Goal: Task Accomplishment & Management: Manage account settings

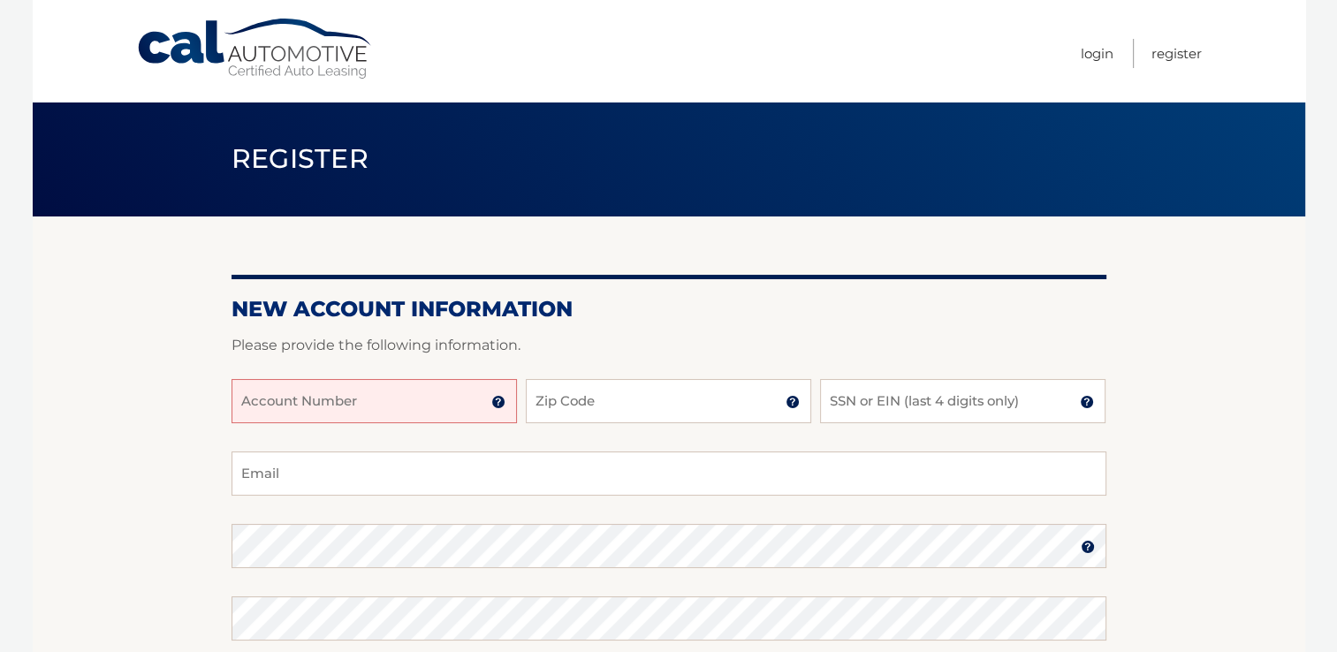
click at [414, 389] on input "Account Number" at bounding box center [374, 401] width 285 height 44
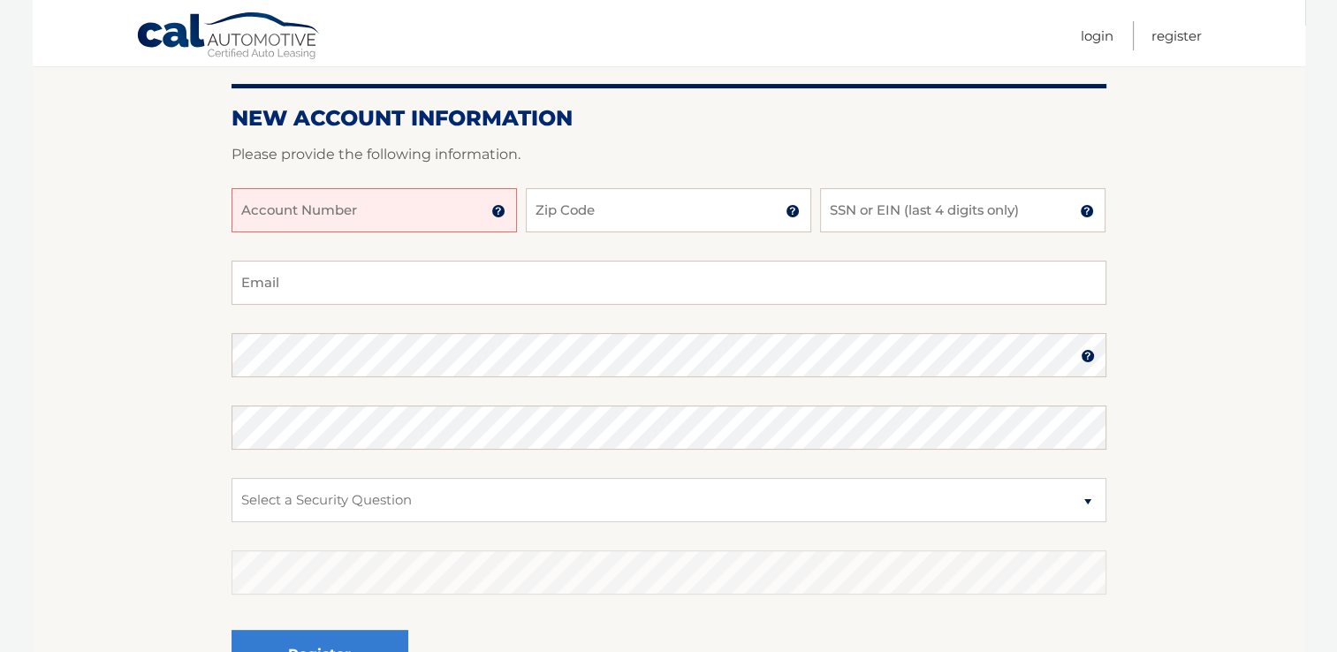
scroll to position [190, 0]
click at [496, 217] on img at bounding box center [498, 212] width 14 height 14
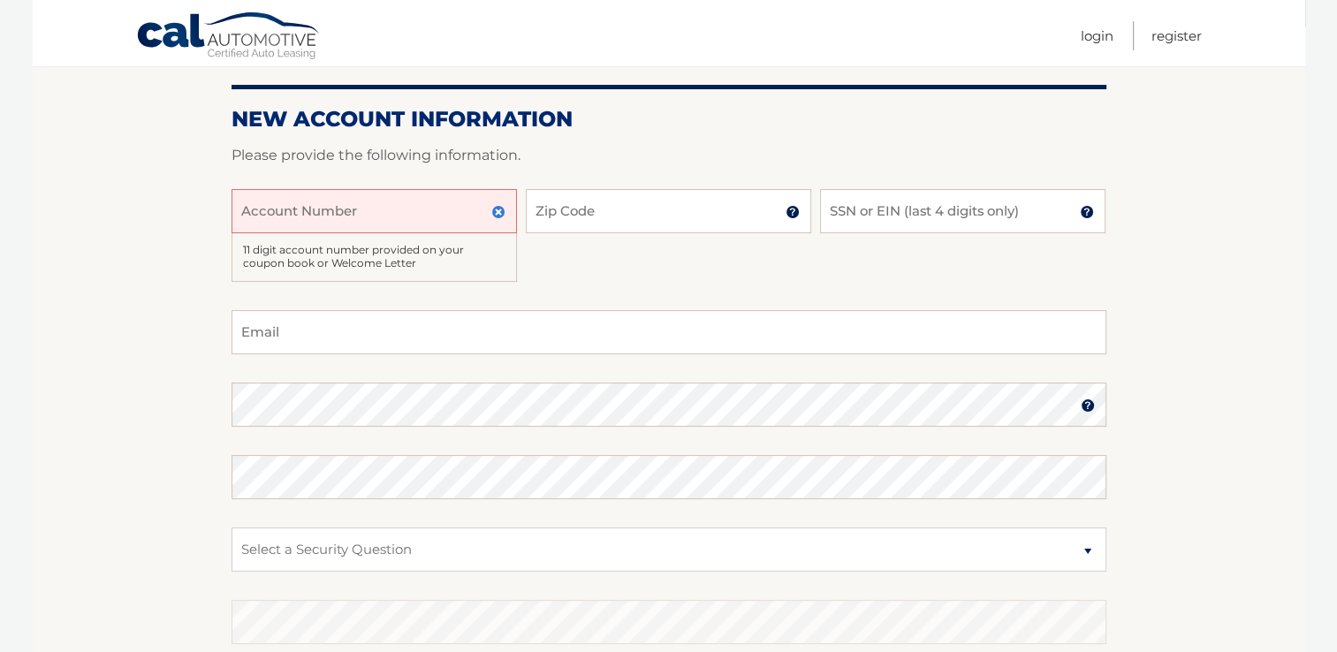
click at [410, 217] on input "Account Number" at bounding box center [374, 211] width 285 height 44
type input "44455986386"
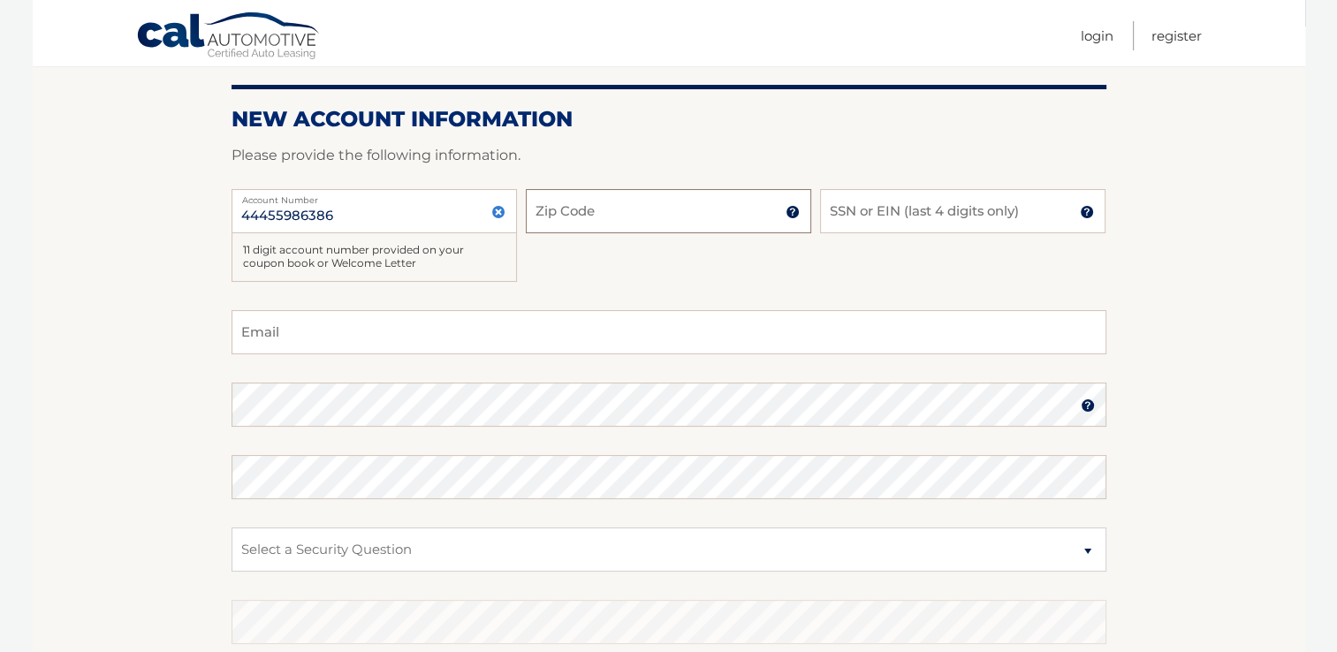
click at [582, 213] on input "Zip Code" at bounding box center [668, 211] width 285 height 44
type input "33442"
click at [852, 214] on input "SSN or EIN (last 4 digits only)" at bounding box center [962, 211] width 285 height 44
type input "5960"
click at [733, 338] on input "Email" at bounding box center [669, 332] width 875 height 44
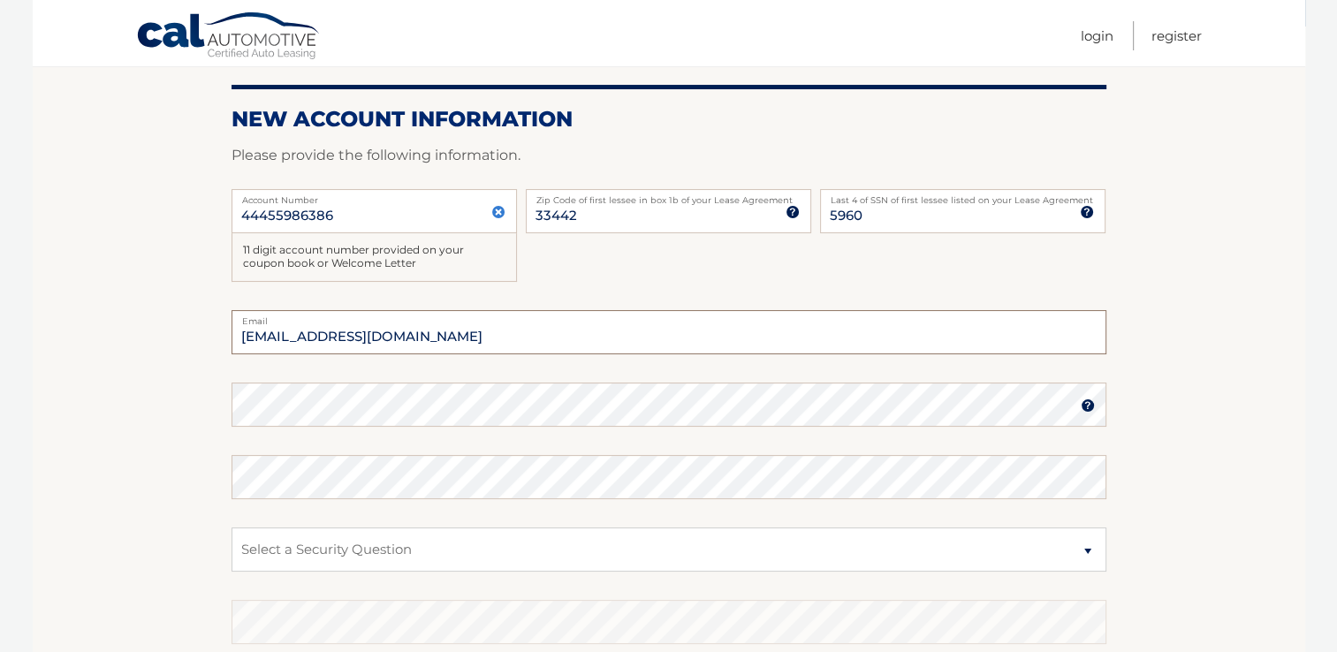
type input "roxyco18@gmail.com"
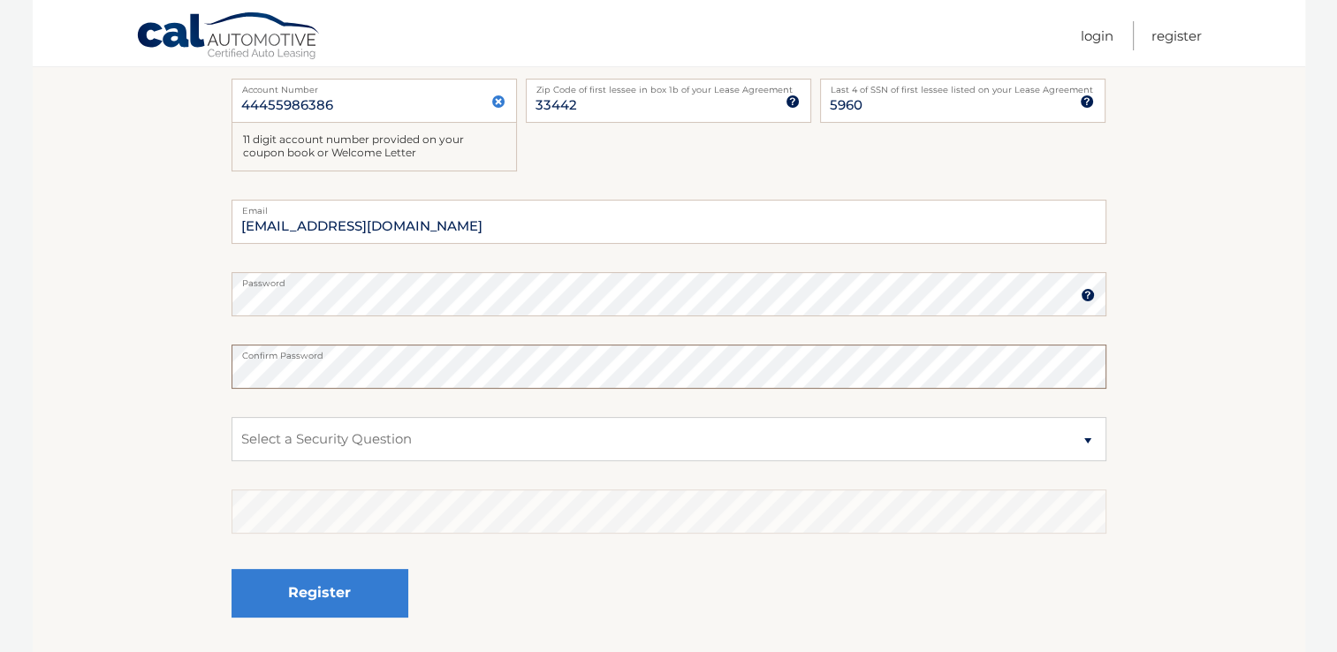
scroll to position [321, 0]
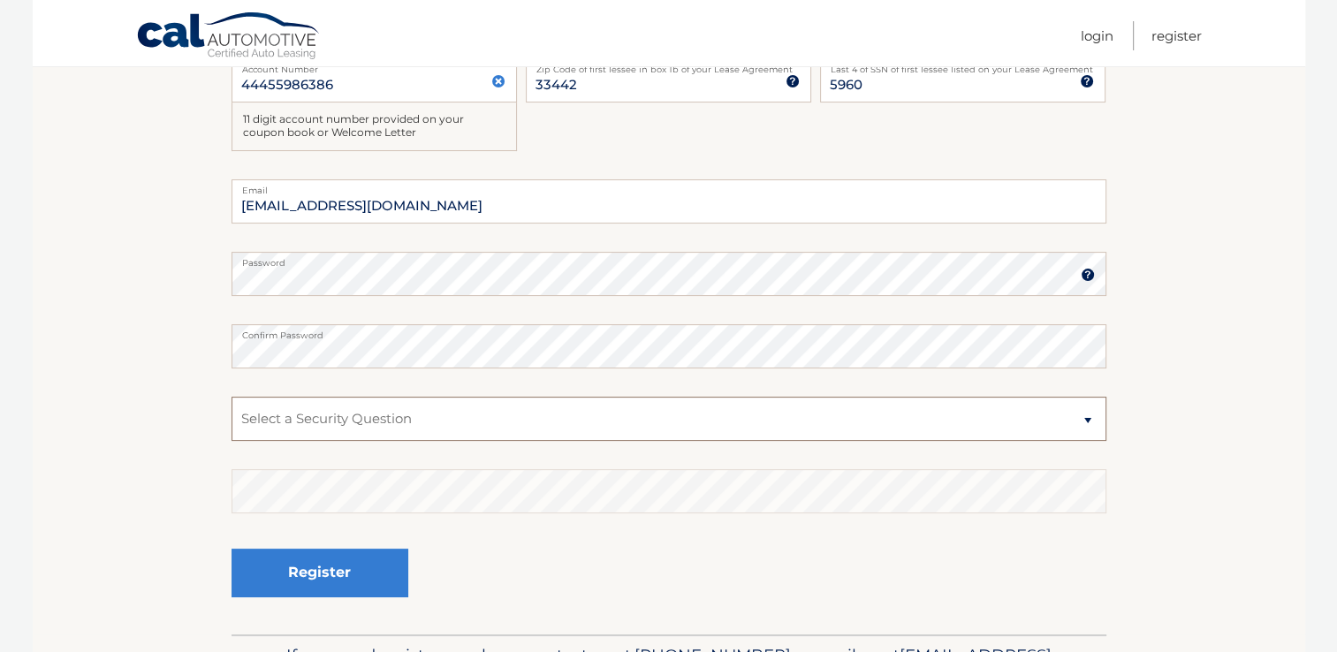
click at [1080, 422] on select "Select a Security Question What was the name of your elementary school? What is…" at bounding box center [669, 419] width 875 height 44
select select "2"
click at [232, 397] on select "Select a Security Question What was the name of your elementary school? What is…" at bounding box center [669, 419] width 875 height 44
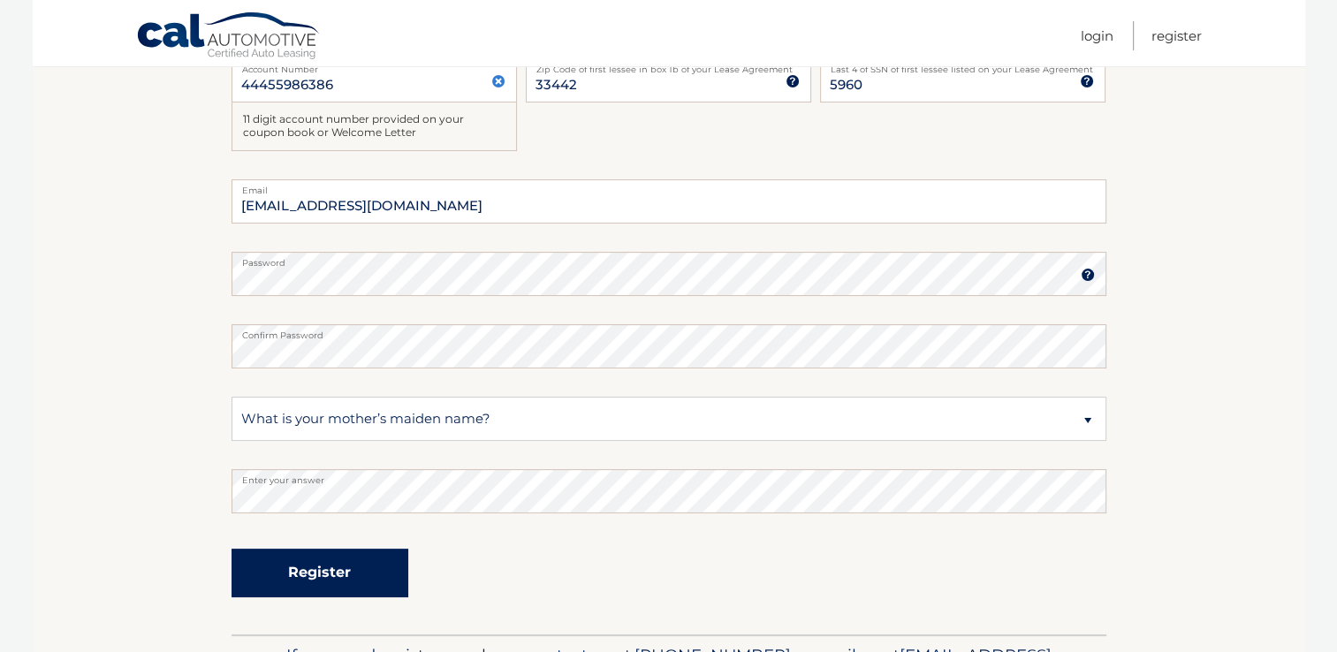
click at [357, 572] on button "Register" at bounding box center [320, 573] width 177 height 49
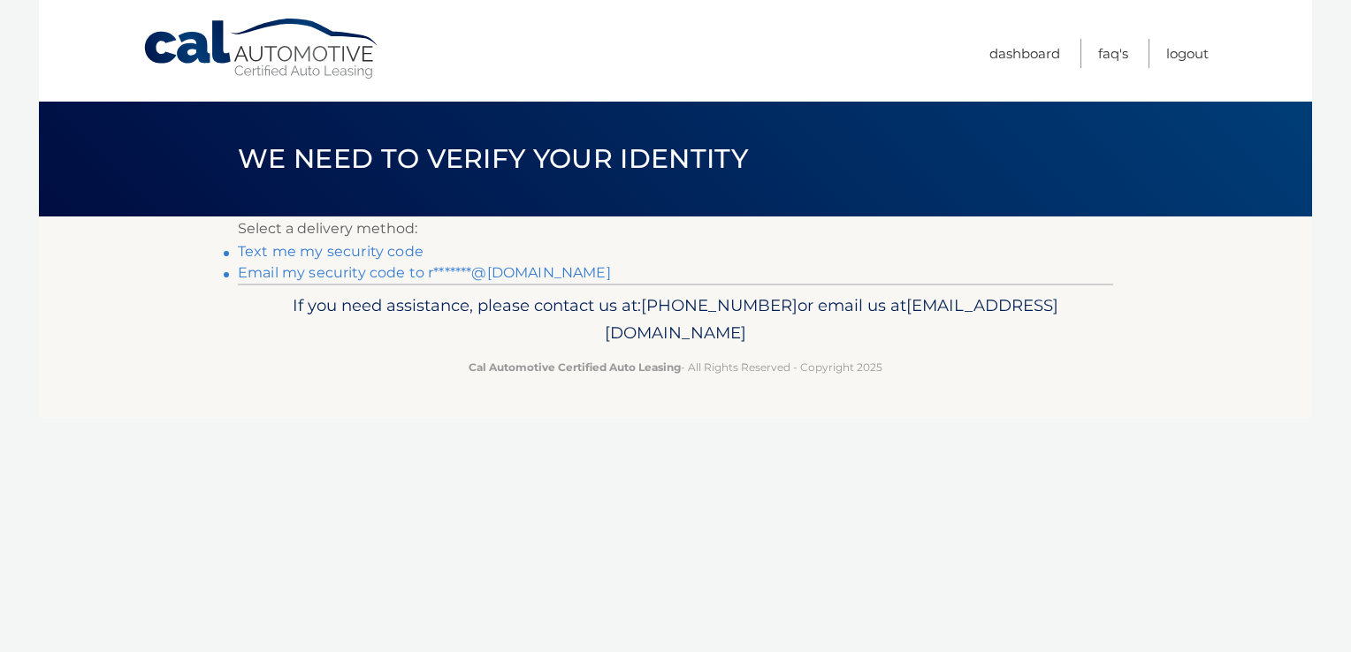
click at [403, 256] on link "Text me my security code" at bounding box center [331, 251] width 186 height 17
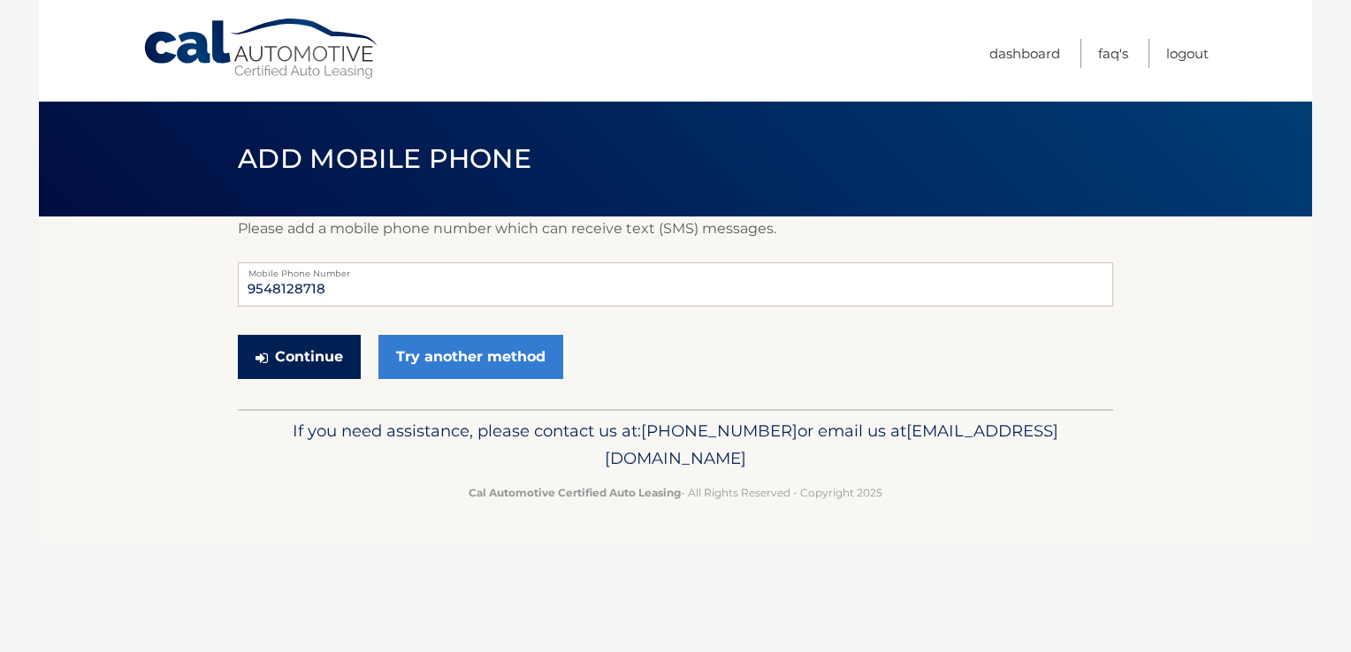
click at [335, 359] on button "Continue" at bounding box center [299, 357] width 123 height 44
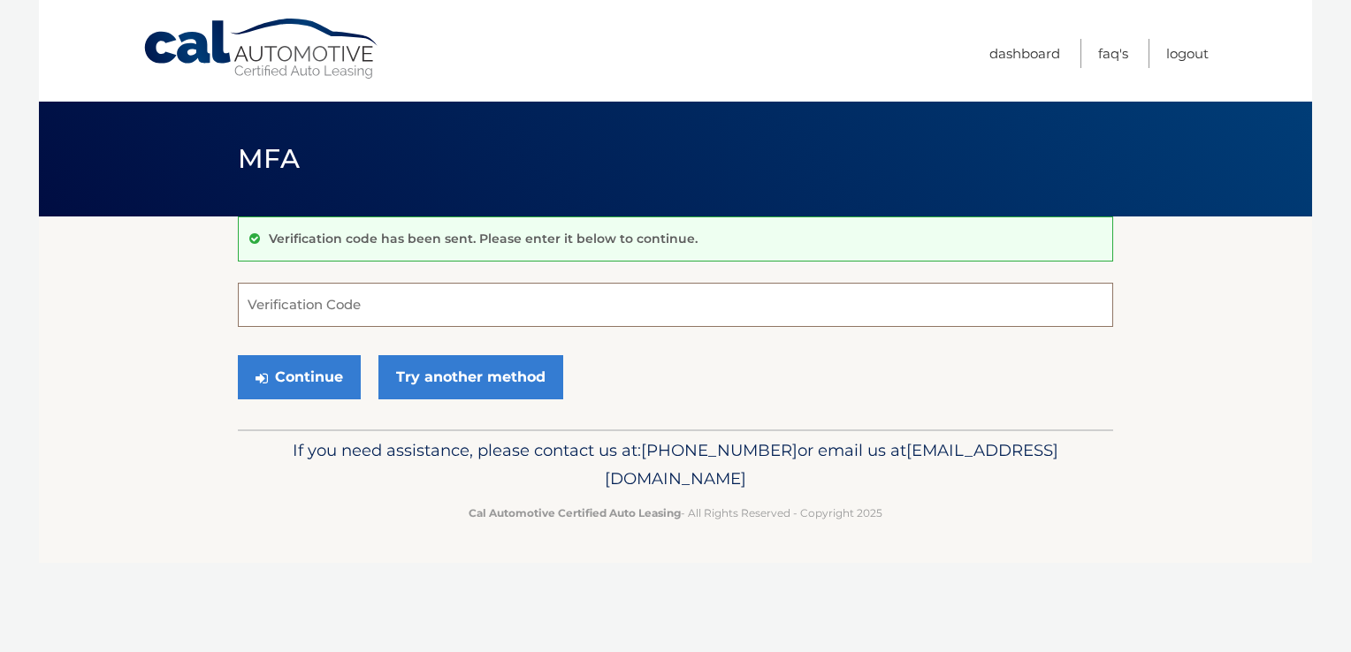
click at [650, 299] on input "Verification Code" at bounding box center [675, 305] width 875 height 44
type input "392668"
click at [334, 391] on button "Continue" at bounding box center [299, 377] width 123 height 44
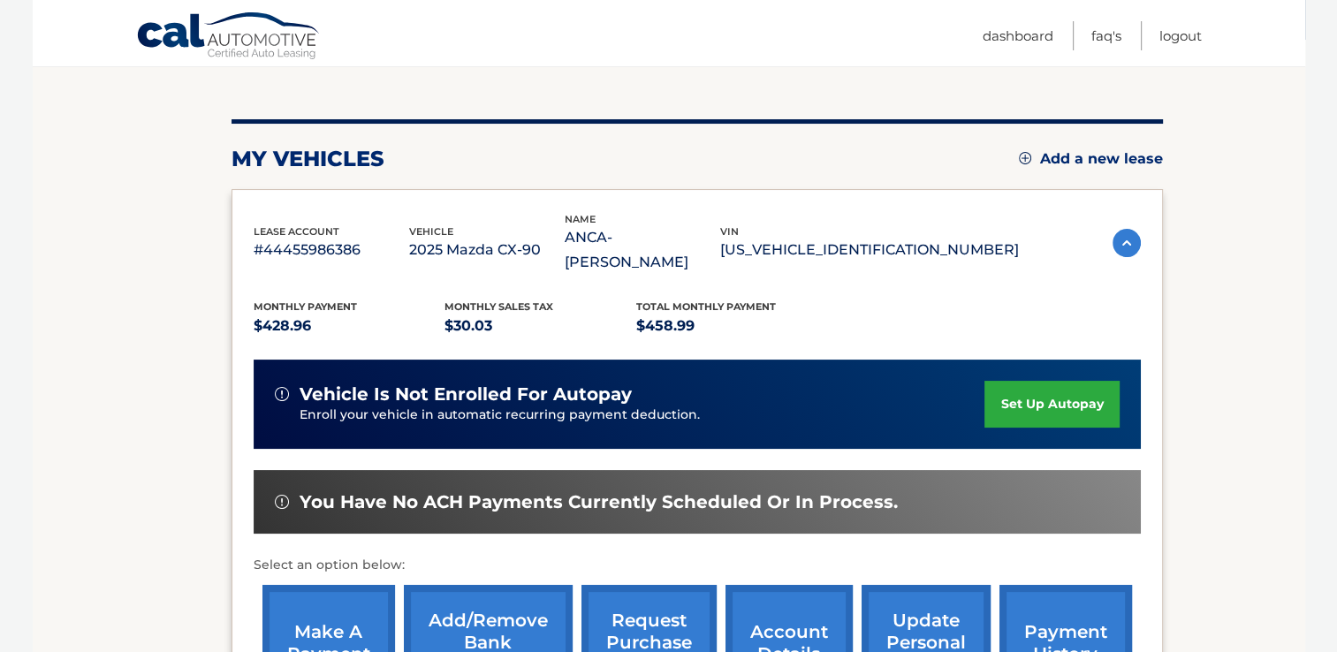
scroll to position [180, 0]
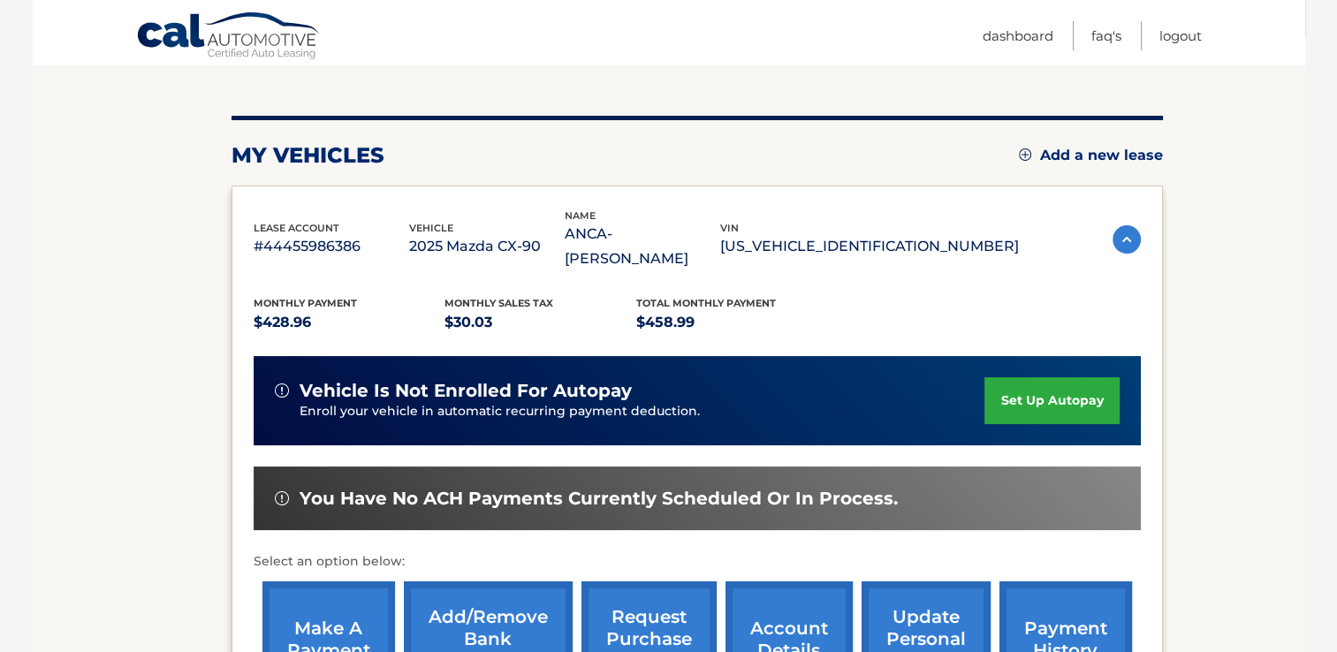
click at [1057, 408] on link "set up autopay" at bounding box center [1052, 400] width 134 height 47
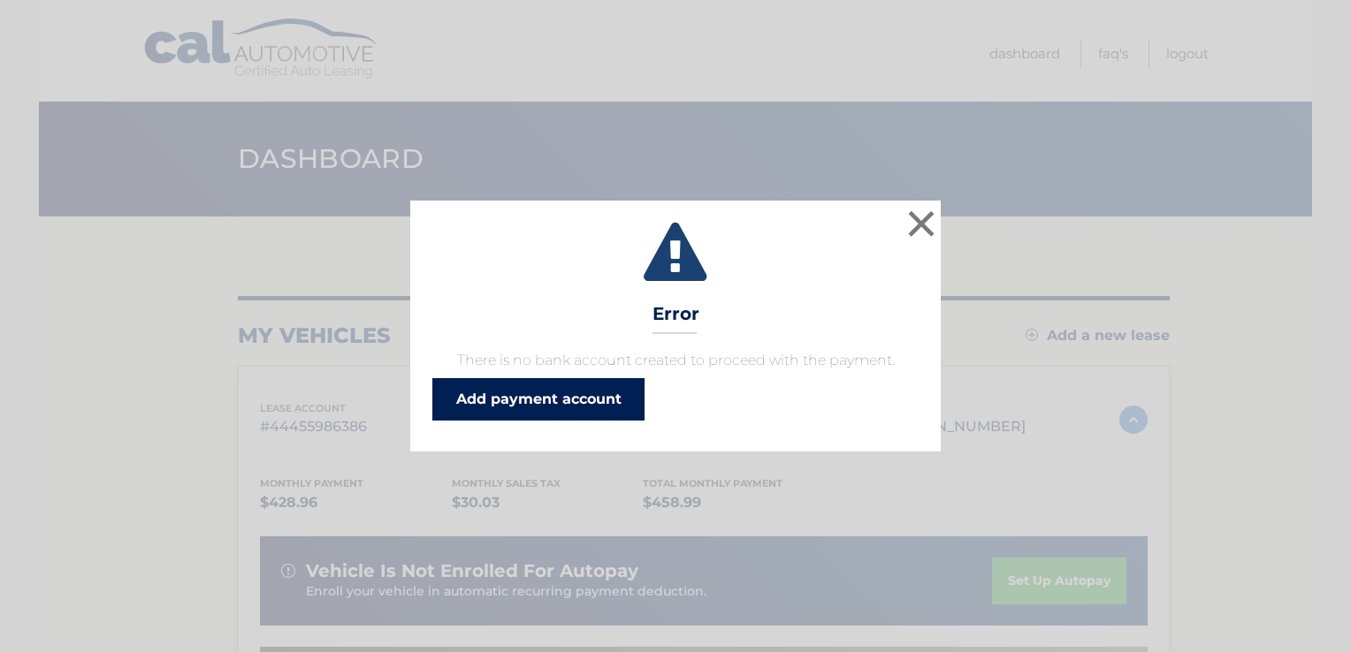
click at [588, 420] on link "Add payment account" at bounding box center [538, 399] width 212 height 42
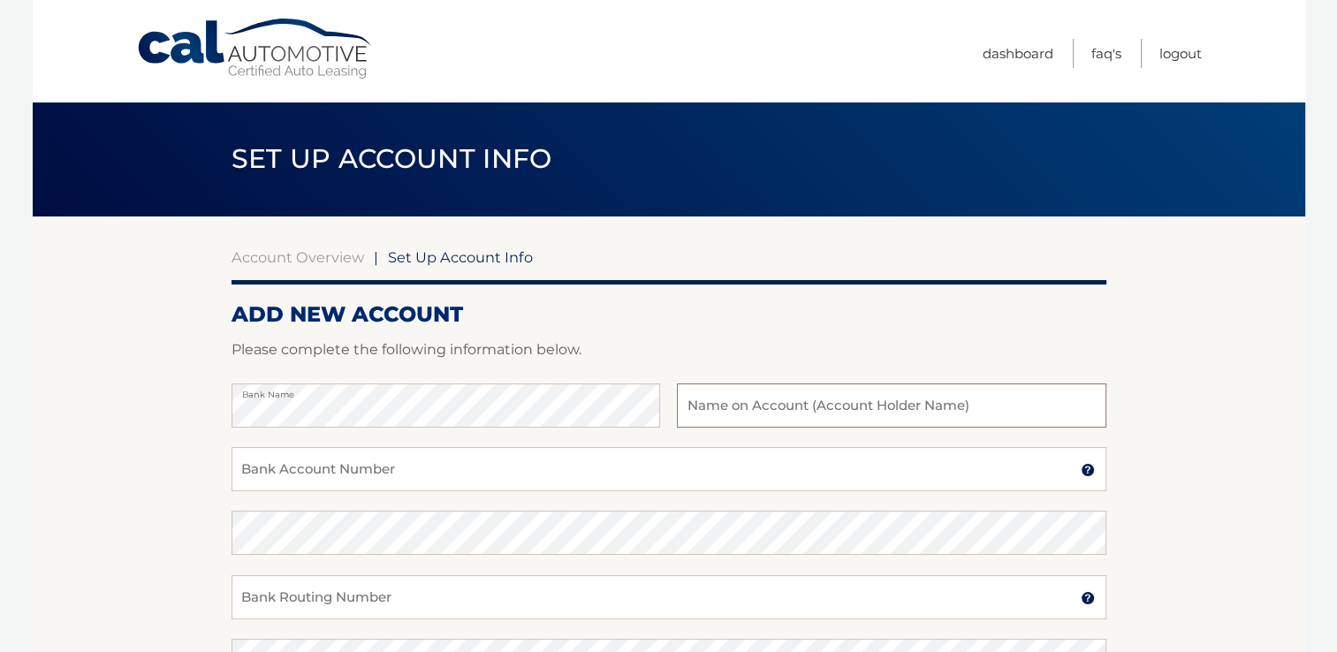
click at [805, 412] on input "text" at bounding box center [891, 406] width 429 height 44
type input "[PERSON_NAME]"
click at [646, 468] on input "Bank Account Number" at bounding box center [669, 469] width 875 height 44
type input "568719022"
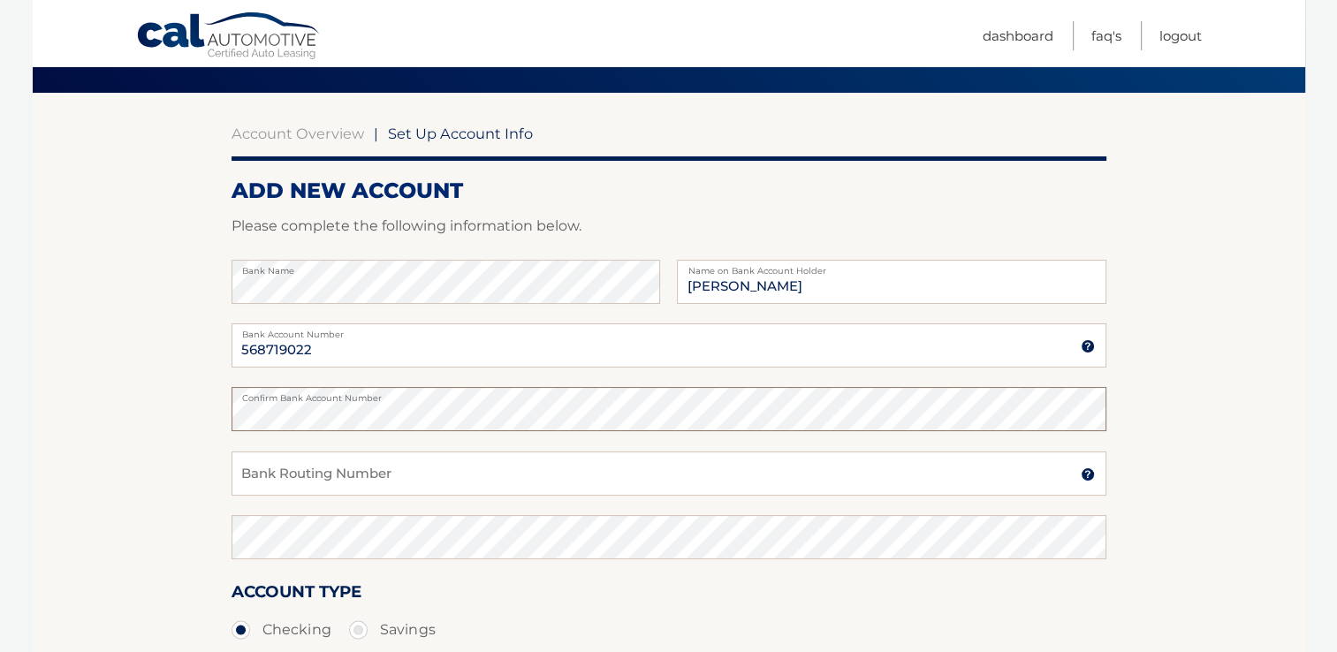
scroll to position [127, 0]
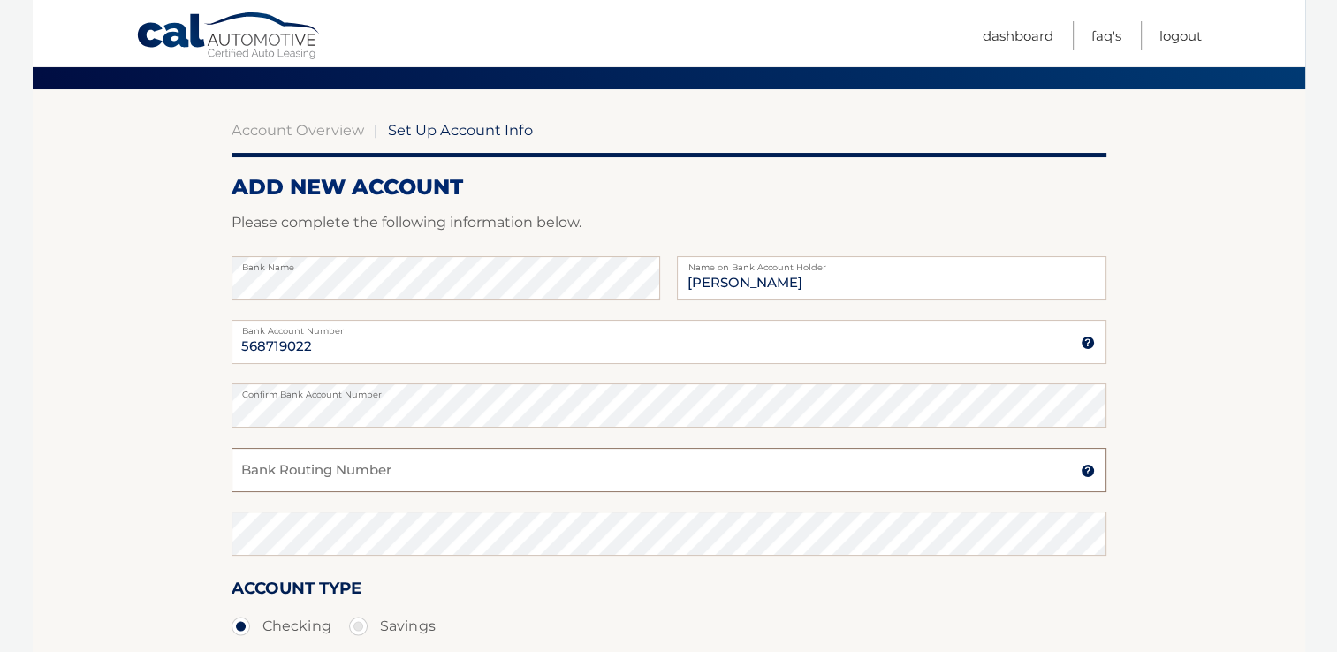
click at [597, 472] on input "Bank Routing Number" at bounding box center [669, 470] width 875 height 44
type input "267084131"
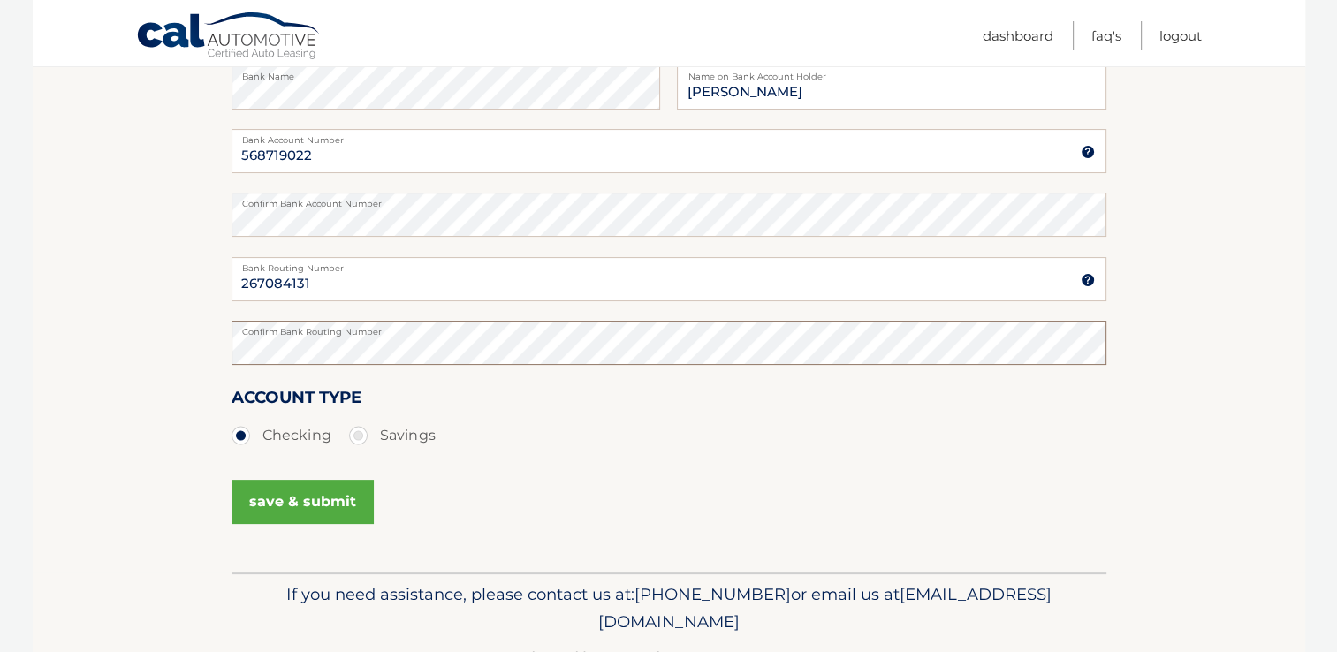
scroll to position [318, 0]
click at [314, 506] on button "save & submit" at bounding box center [303, 502] width 142 height 44
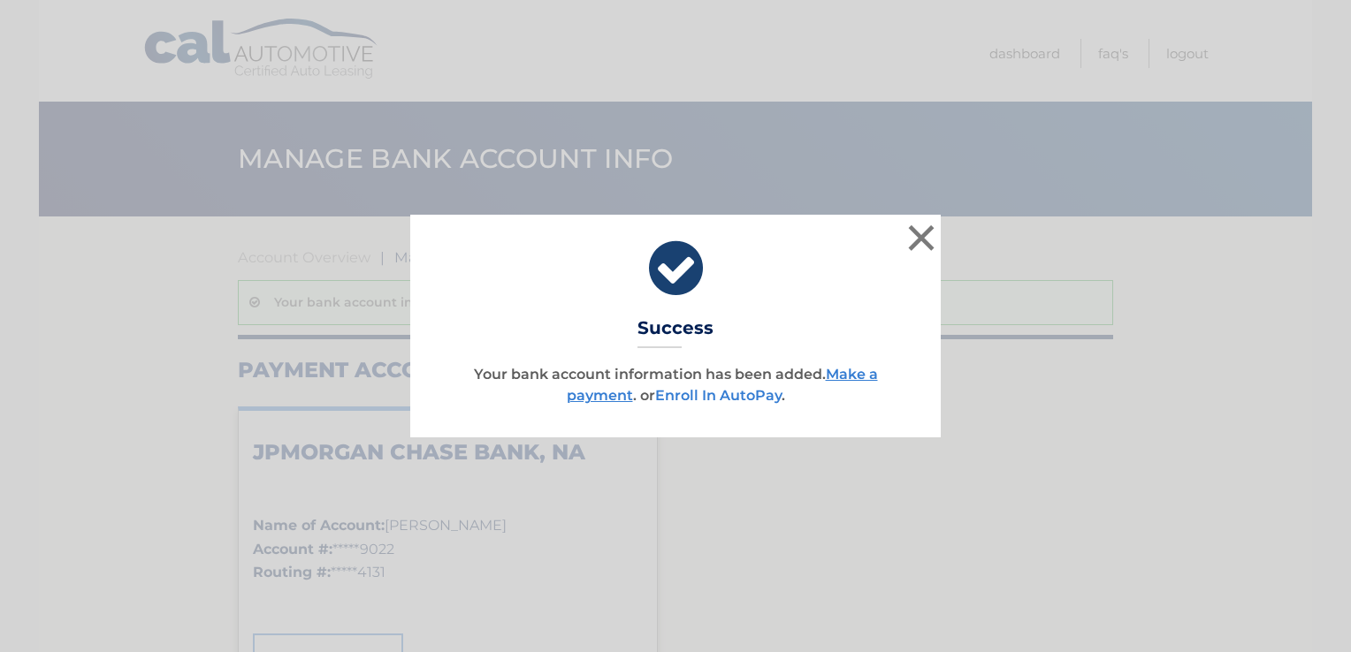
click at [736, 395] on link "Enroll In AutoPay" at bounding box center [718, 395] width 126 height 17
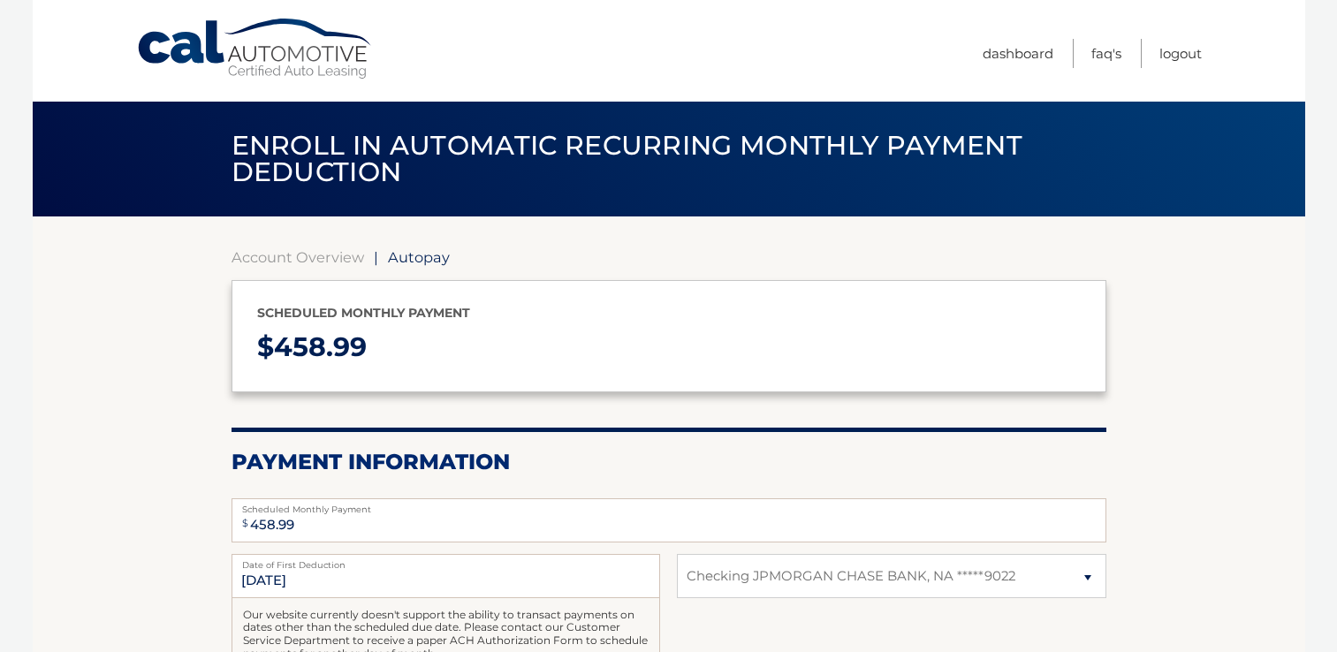
select select "ZDc3YjdhOTgtZWU4Ny00ZGUyLWIyMGEtM2VkNTFjY2IyYzVl"
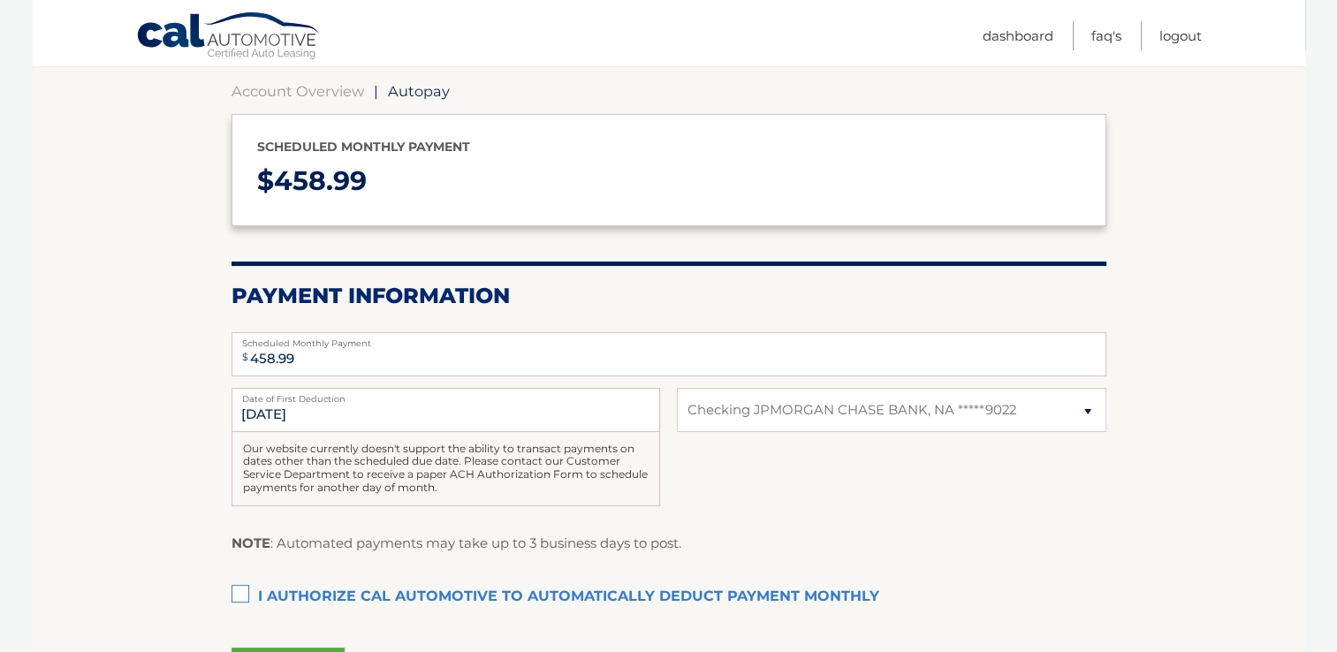
scroll to position [170, 0]
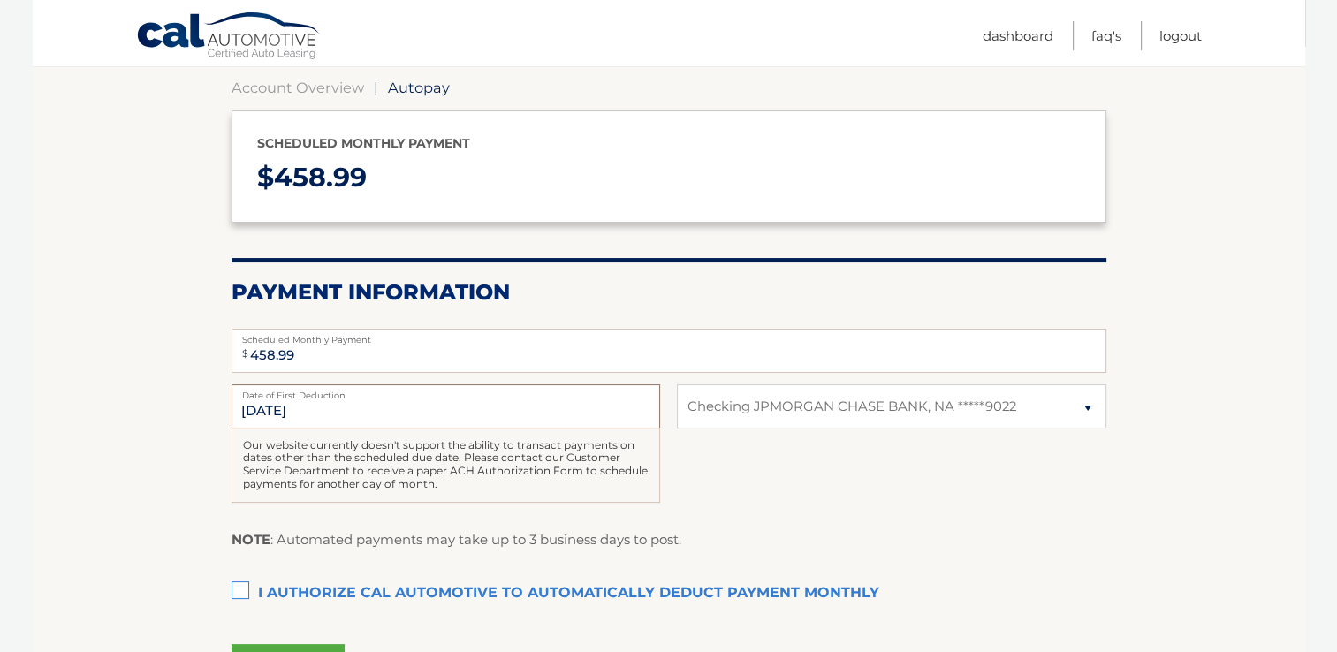
click at [283, 412] on input "[DATE]" at bounding box center [446, 406] width 429 height 44
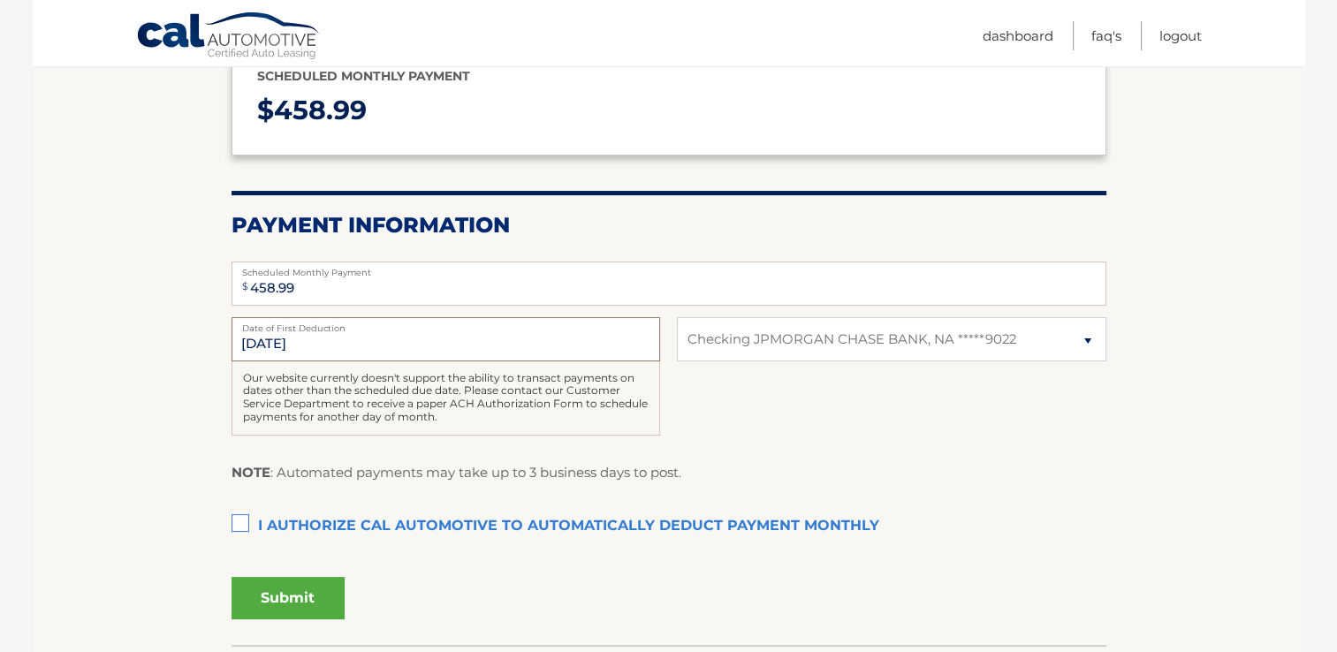
scroll to position [240, 0]
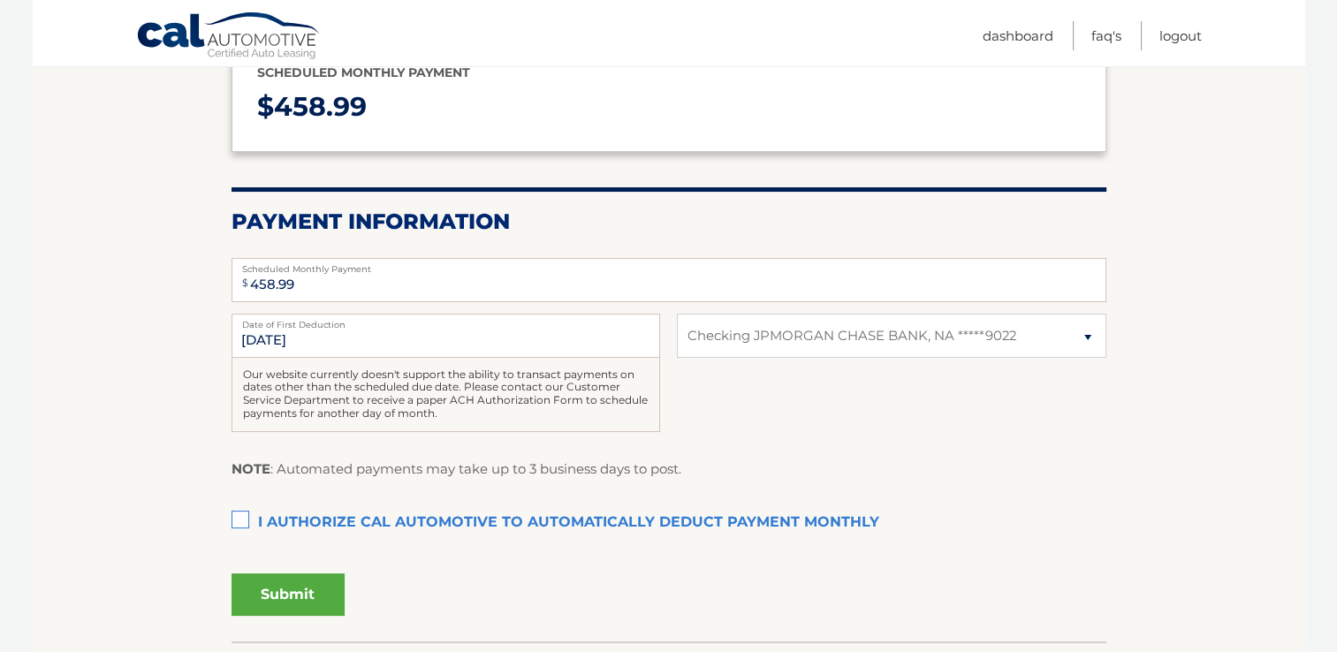
click at [237, 525] on label "I authorize cal automotive to automatically deduct payment monthly This checkbo…" at bounding box center [669, 523] width 875 height 35
click at [0, 0] on input "I authorize cal automotive to automatically deduct payment monthly This checkbo…" at bounding box center [0, 0] width 0 height 0
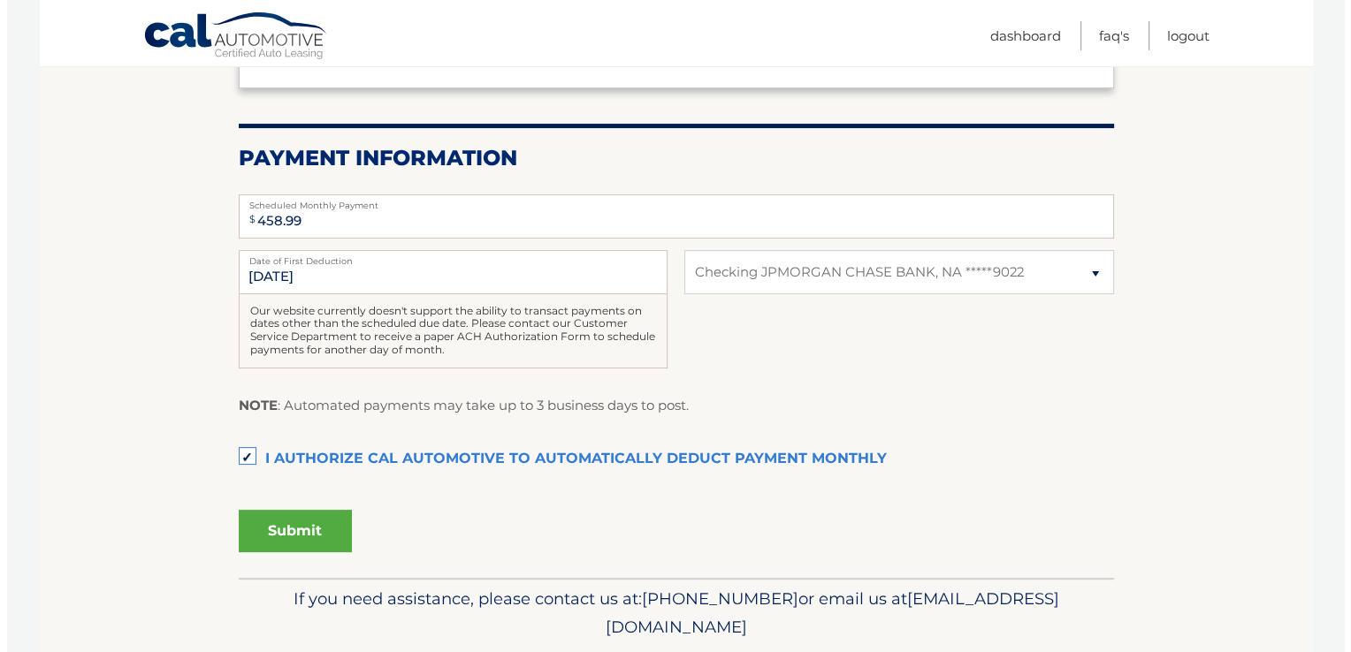
scroll to position [308, 0]
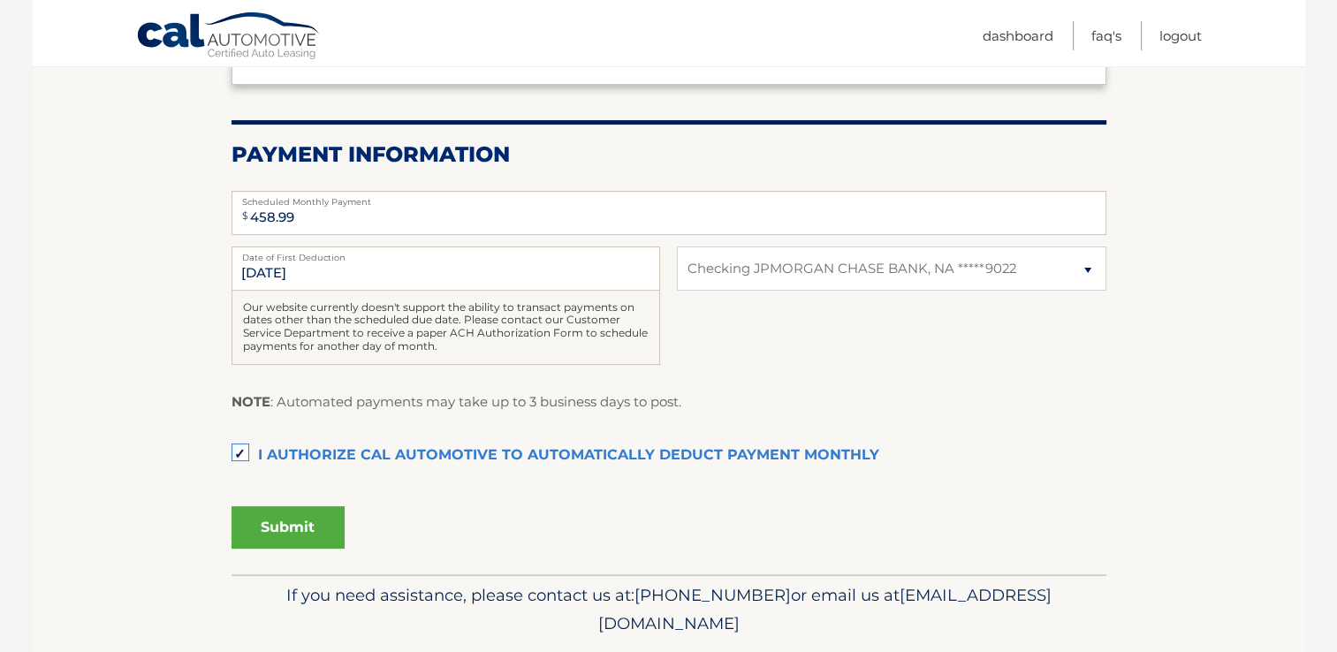
click at [288, 521] on button "Submit" at bounding box center [288, 527] width 113 height 42
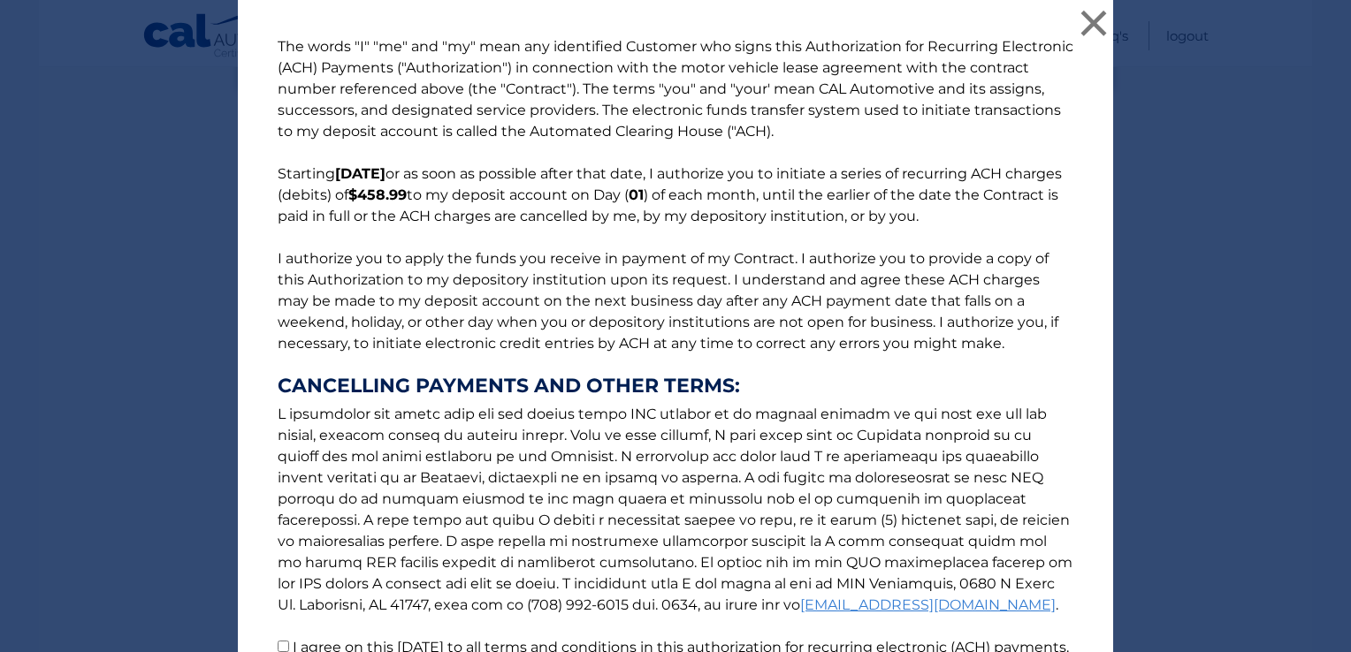
scroll to position [182, 0]
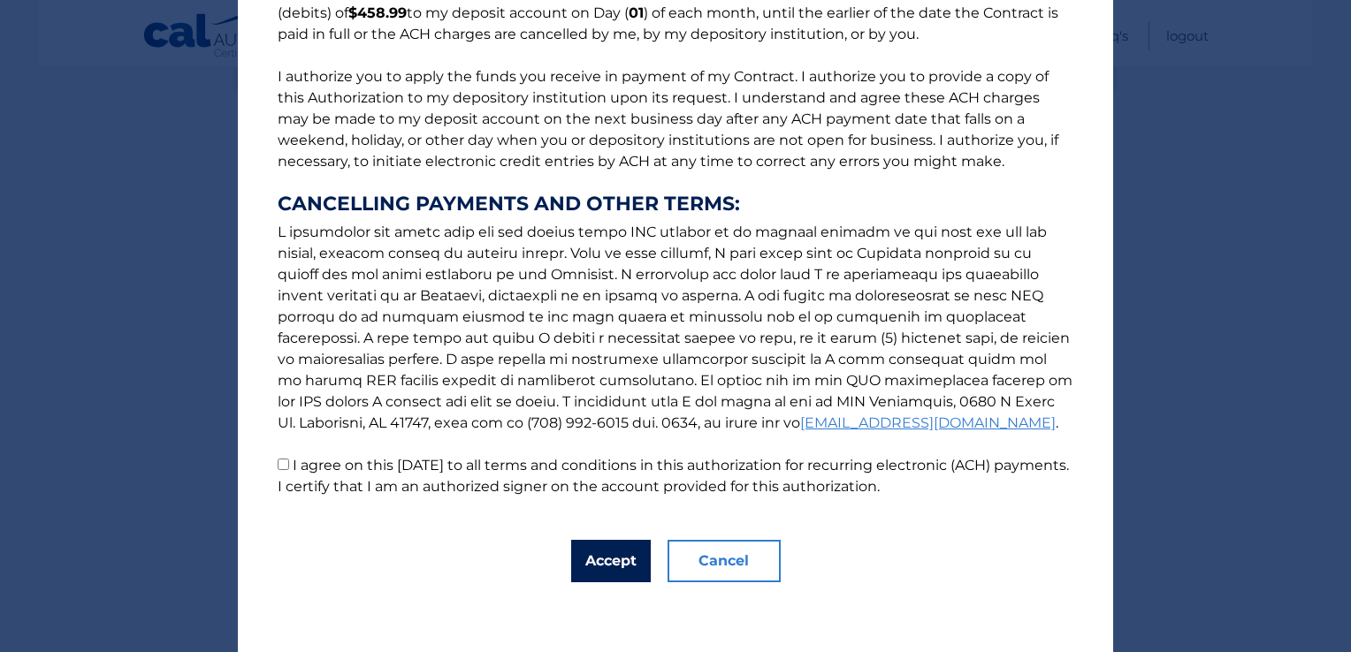
click at [592, 570] on button "Accept" at bounding box center [611, 561] width 80 height 42
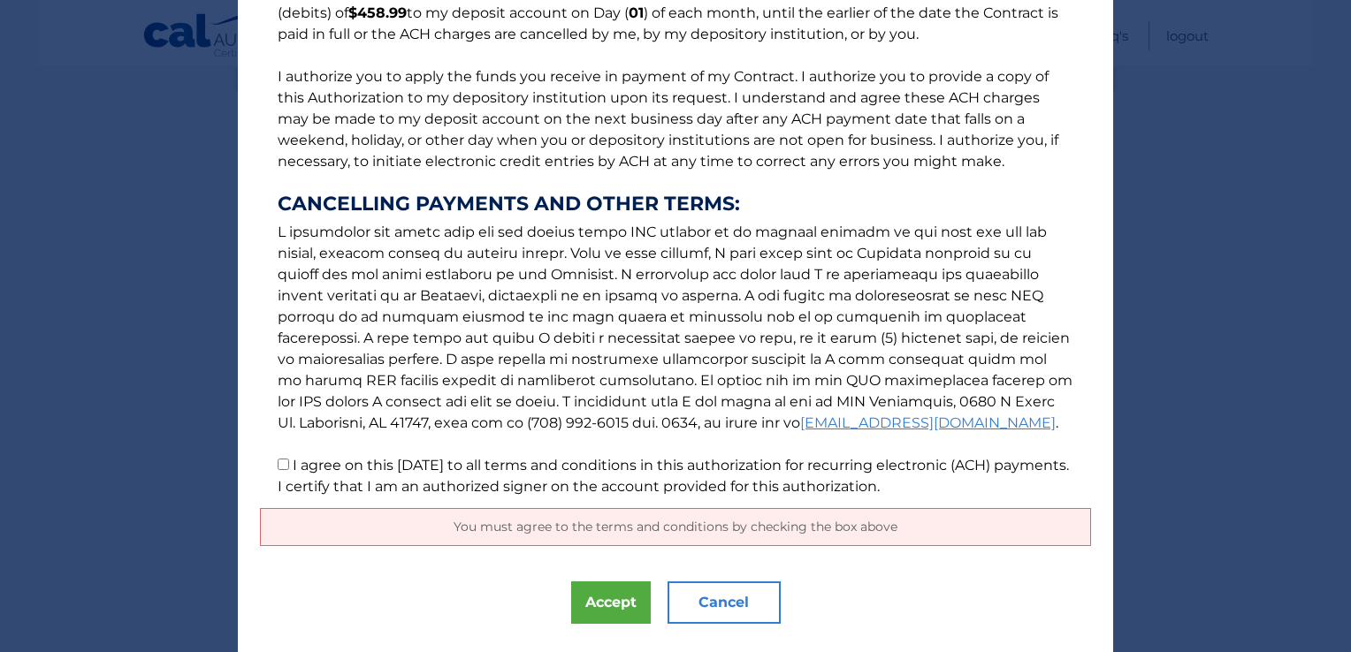
click at [268, 465] on p "The words "I" "me" and "my" mean any identified Customer who signs this Authori…" at bounding box center [675, 175] width 831 height 643
click at [278, 462] on input "I agree on this 08/29/2025 to all terms and conditions in this authorization fo…" at bounding box center [283, 464] width 11 height 11
checkbox input "true"
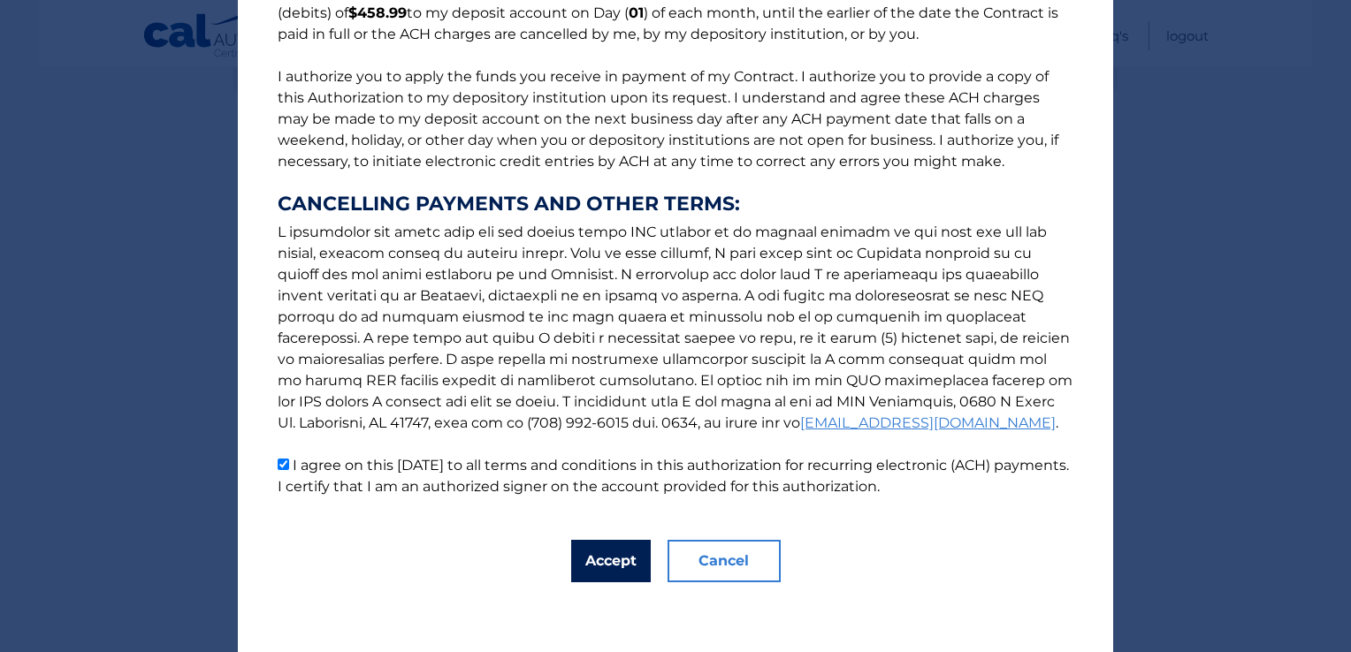
click at [594, 565] on button "Accept" at bounding box center [611, 561] width 80 height 42
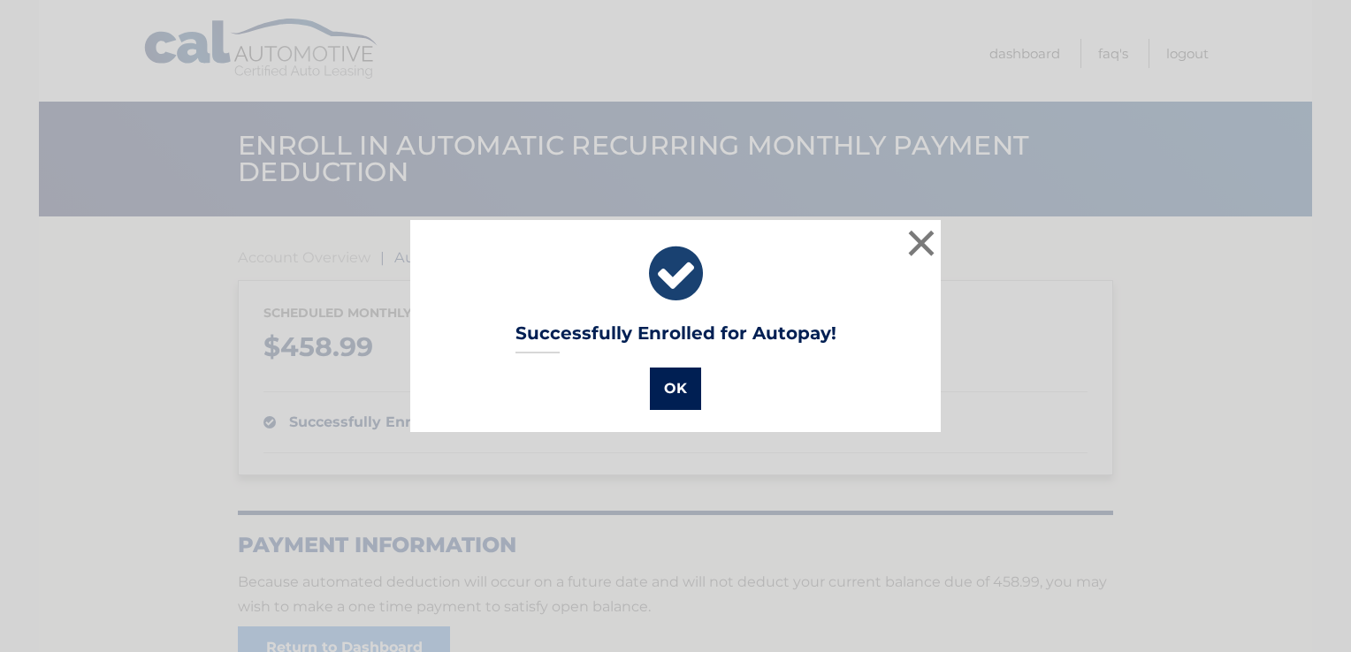
click at [660, 398] on button "OK" at bounding box center [675, 389] width 51 height 42
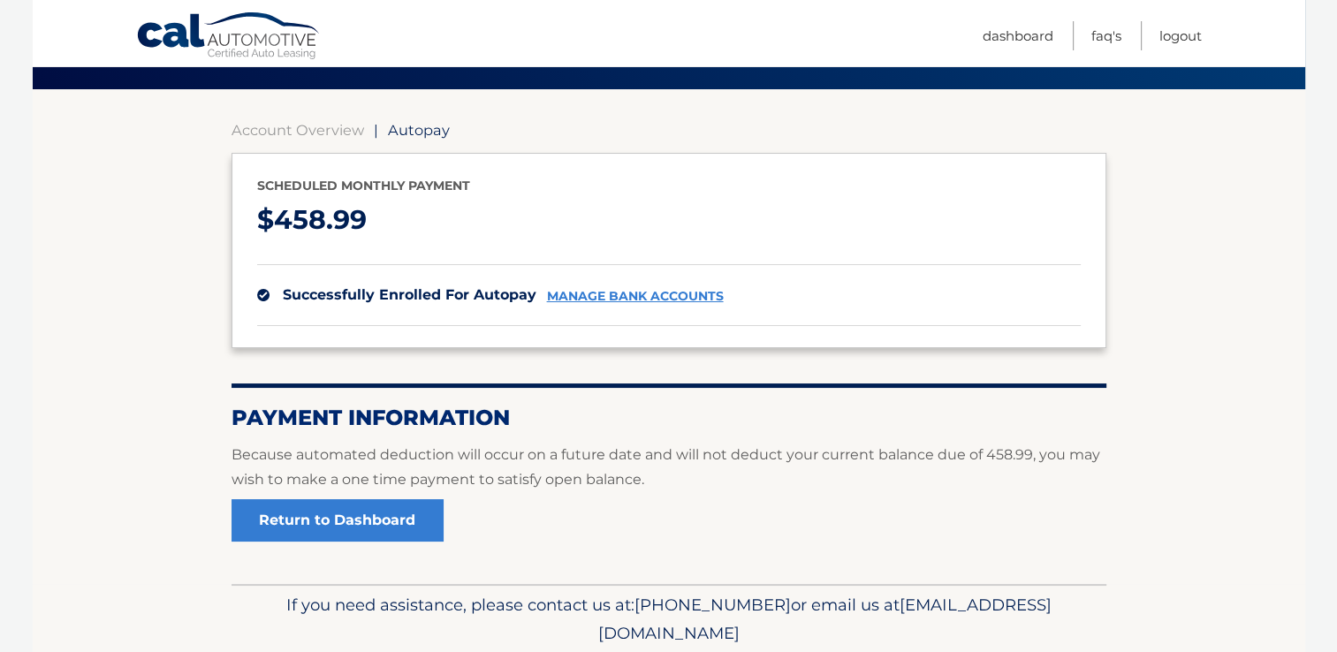
scroll to position [191, 0]
